Goal: Complete application form

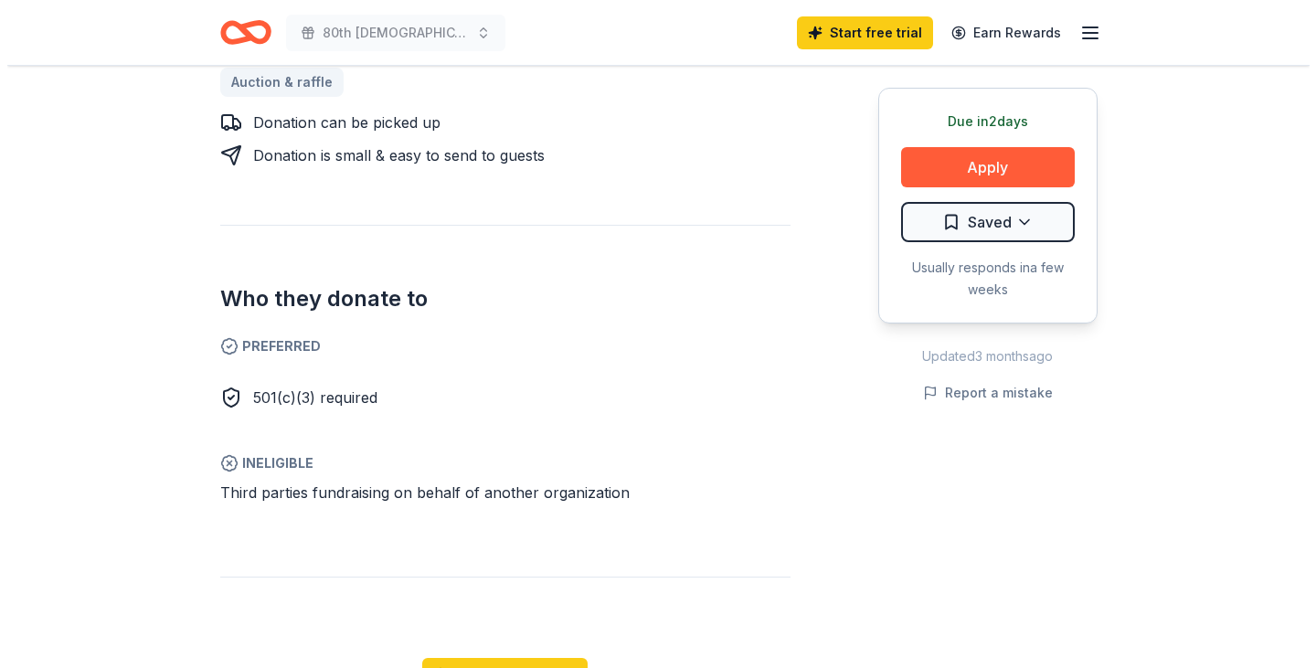
scroll to position [851, 0]
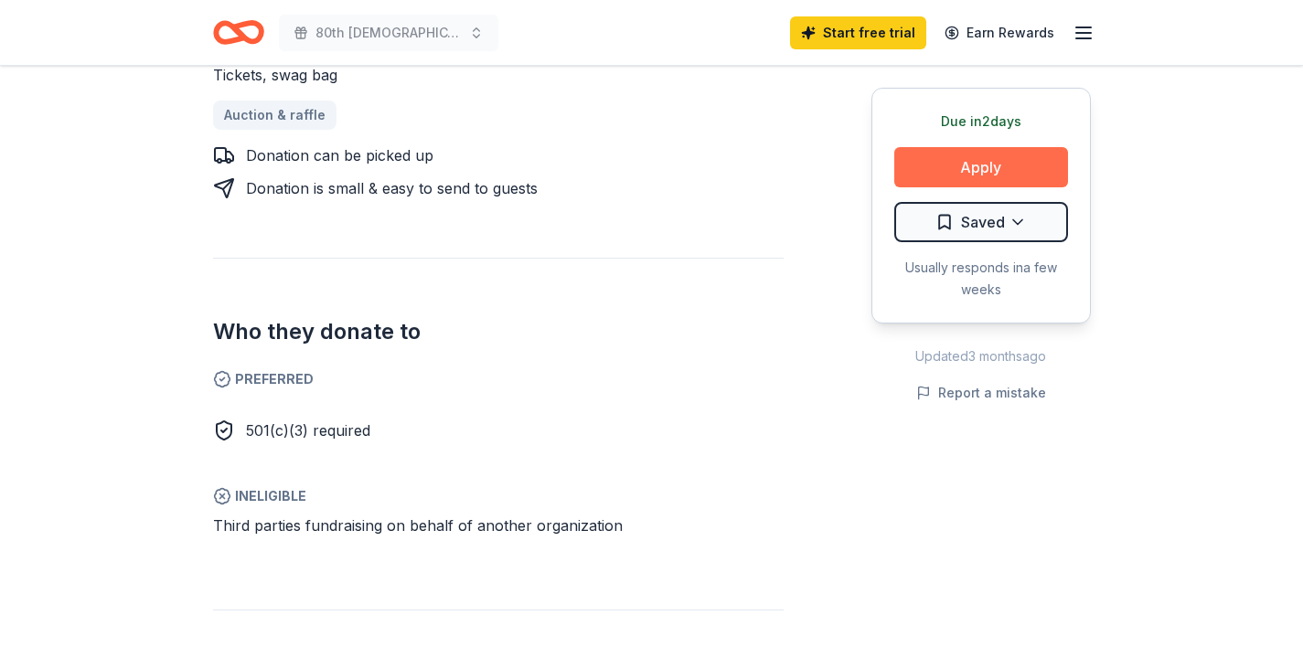
click at [941, 169] on button "Apply" at bounding box center [981, 167] width 174 height 40
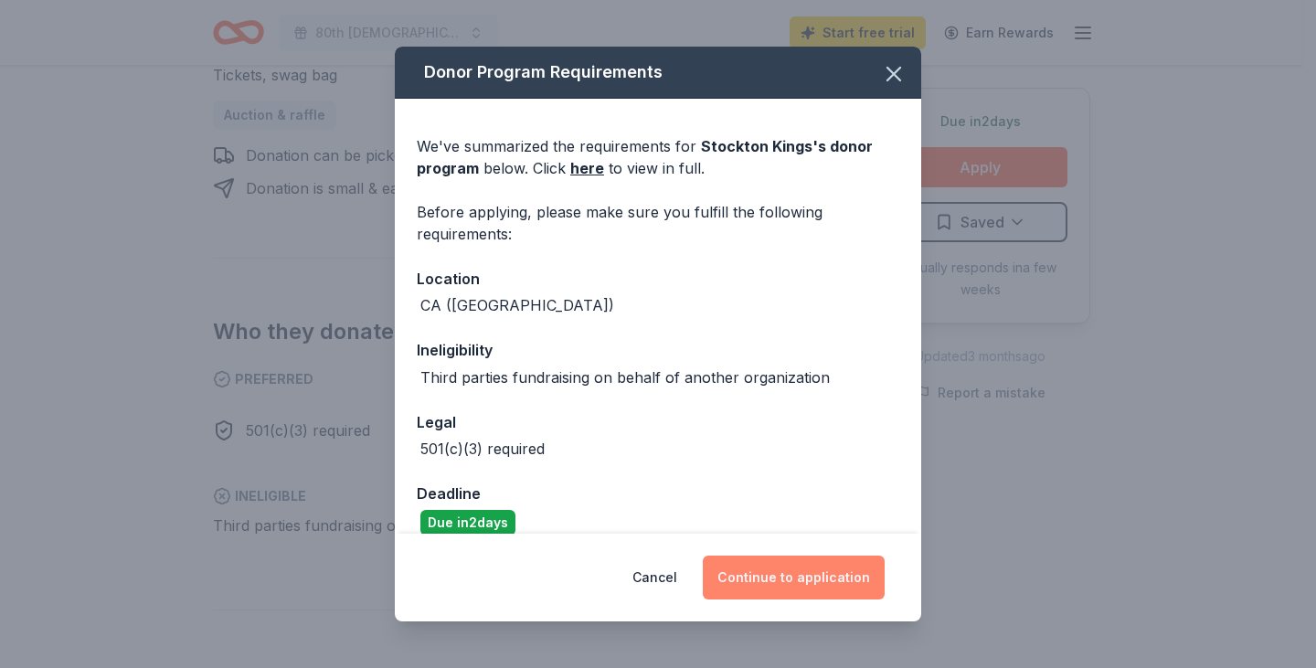
click at [793, 586] on button "Continue to application" at bounding box center [794, 578] width 182 height 44
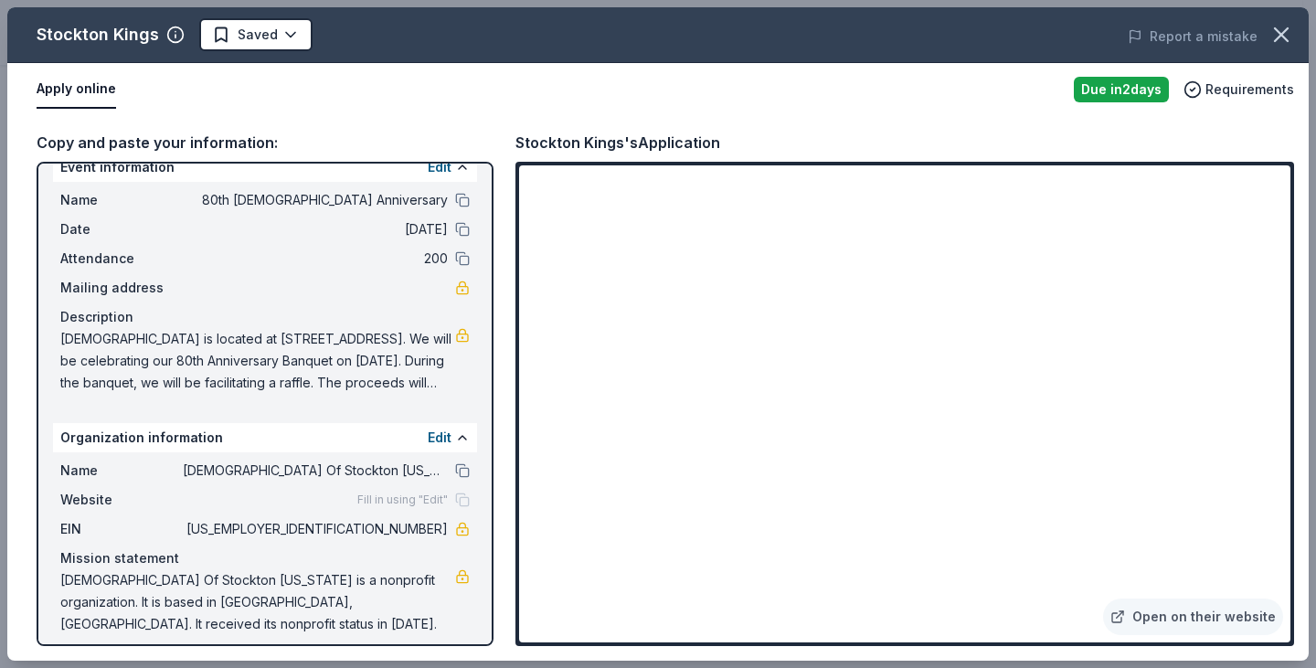
scroll to position [38, 0]
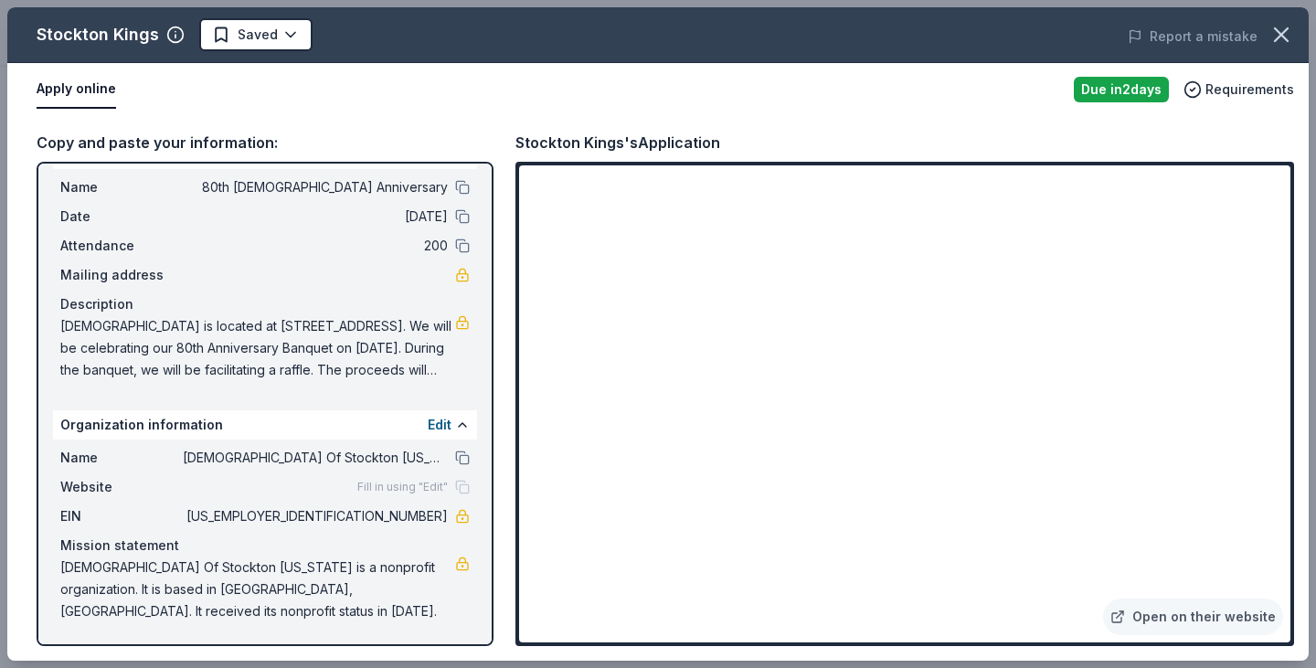
click at [473, 295] on div "Event information Edit Name 80th Church Anniversary Date 10/11/25 Attendance 20…" at bounding box center [265, 404] width 457 height 484
drag, startPoint x: 1292, startPoint y: 255, endPoint x: 1297, endPoint y: 283, distance: 28.9
click at [1297, 283] on div "Copy and paste your information: Event information Edit Name 80th Church Annive…" at bounding box center [658, 388] width 1302 height 545
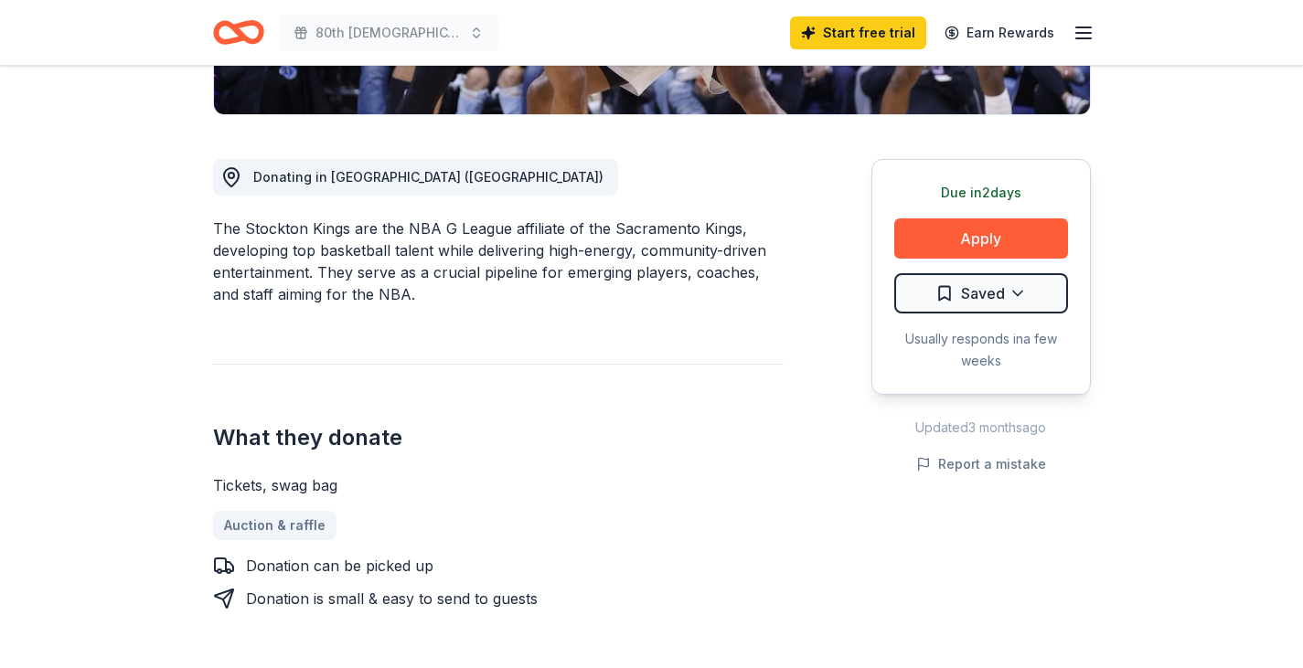
scroll to position [522, 0]
